Goal: Task Accomplishment & Management: Manage account settings

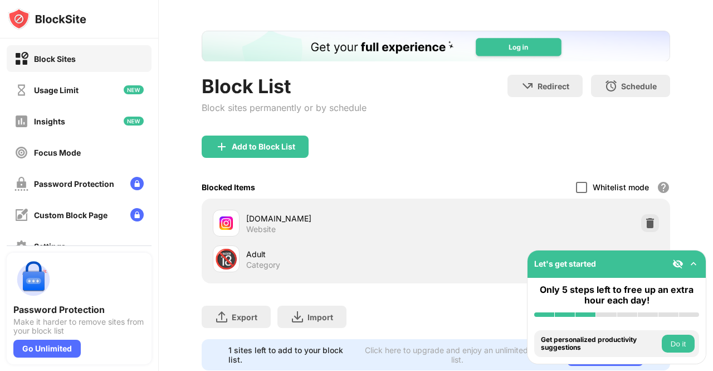
scroll to position [40, 0]
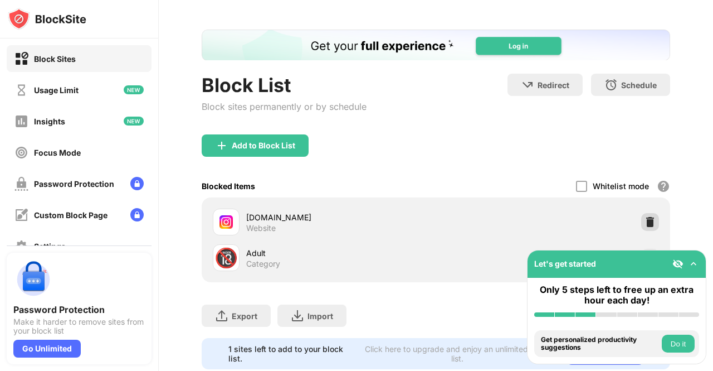
click at [645, 226] on img at bounding box center [650, 221] width 11 height 11
